Goal: Use online tool/utility: Utilize a website feature to perform a specific function

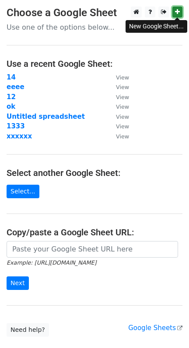
click at [176, 13] on icon at bounding box center [177, 12] width 5 height 6
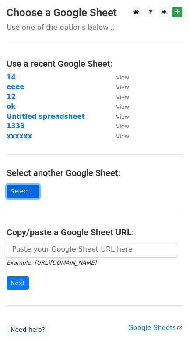
click at [25, 191] on link "Select..." at bounding box center [23, 192] width 33 height 14
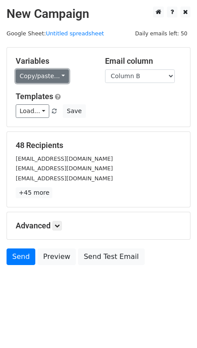
click at [60, 77] on link "Copy/paste..." at bounding box center [42, 76] width 53 height 14
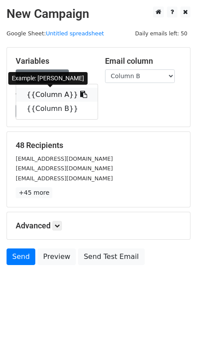
click at [80, 96] on icon at bounding box center [83, 94] width 7 height 7
